Goal: Transaction & Acquisition: Download file/media

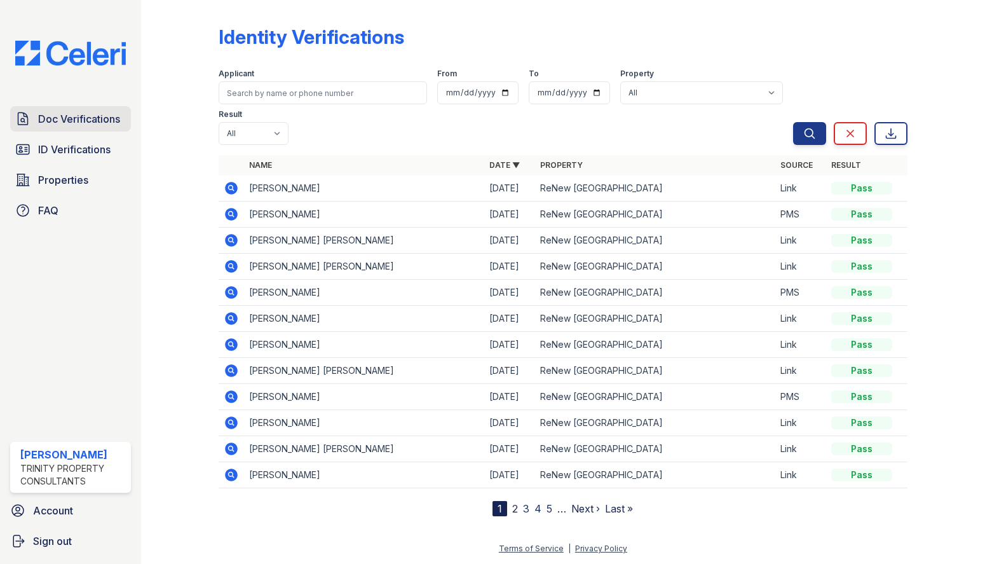
click at [88, 123] on span "Doc Verifications" at bounding box center [79, 118] width 82 height 15
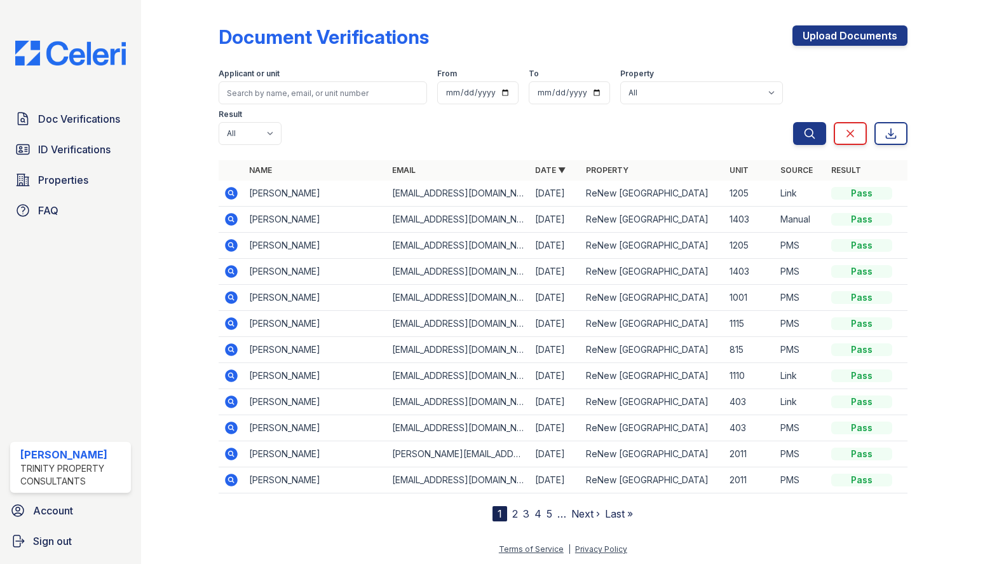
click at [228, 187] on icon at bounding box center [231, 193] width 13 height 13
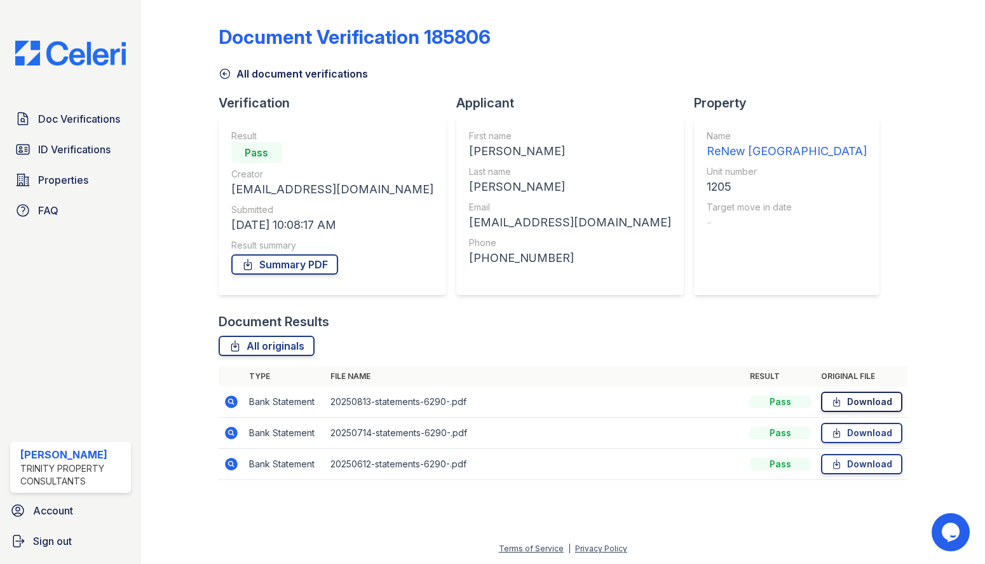
click at [847, 398] on link "Download" at bounding box center [861, 402] width 81 height 20
click at [868, 432] on link "Download" at bounding box center [861, 433] width 81 height 20
click at [871, 463] on link "Download" at bounding box center [861, 464] width 81 height 20
click at [935, 280] on div at bounding box center [936, 249] width 57 height 488
click at [889, 402] on link "Download" at bounding box center [861, 402] width 81 height 20
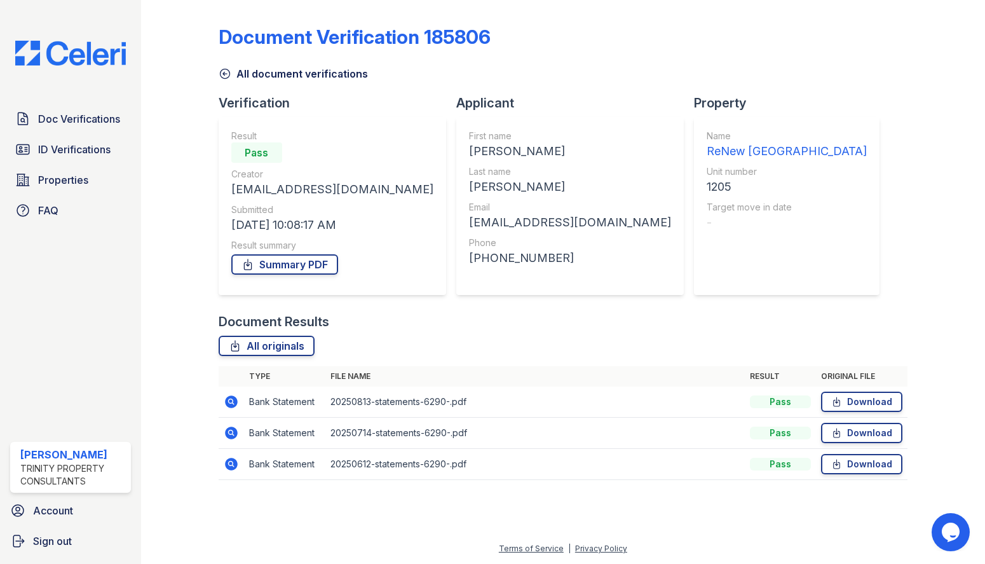
click at [964, 366] on div at bounding box center [936, 249] width 57 height 488
